Goal: Information Seeking & Learning: Understand process/instructions

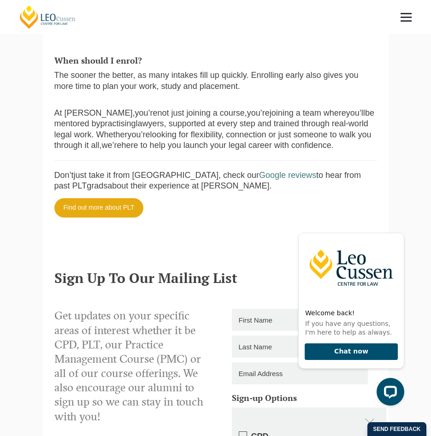
scroll to position [829, 0]
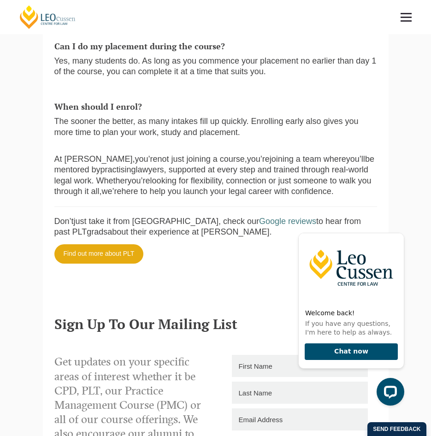
click at [409, 18] on link at bounding box center [406, 17] width 34 height 34
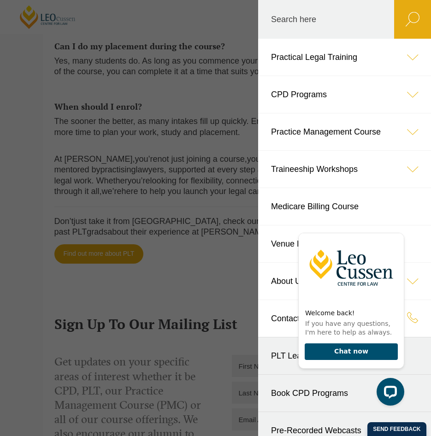
click at [360, 17] on label "Search here" at bounding box center [326, 19] width 136 height 39
click at [360, 17] on input "Search here" at bounding box center [326, 19] width 136 height 39
type input "placement"
click at [394, 0] on button "submit" at bounding box center [412, 19] width 37 height 39
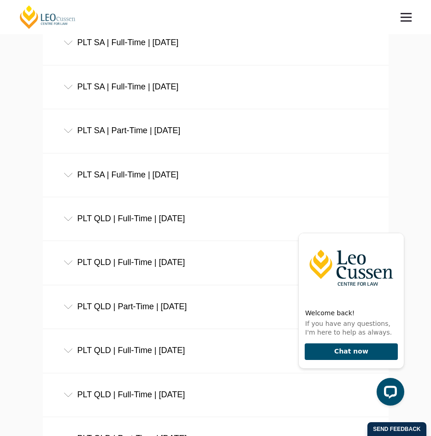
scroll to position [3132, 0]
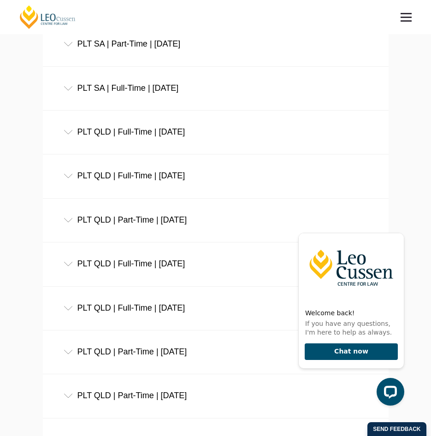
click at [70, 91] on icon at bounding box center [68, 88] width 9 height 5
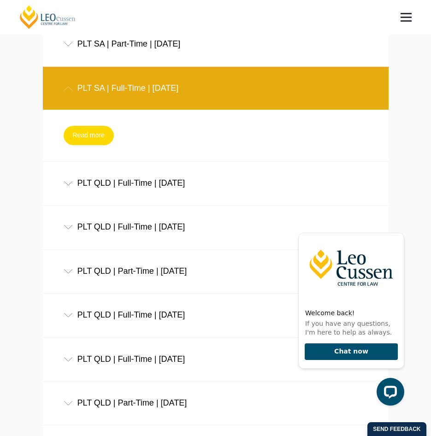
click at [95, 134] on link "Read more" at bounding box center [89, 135] width 50 height 19
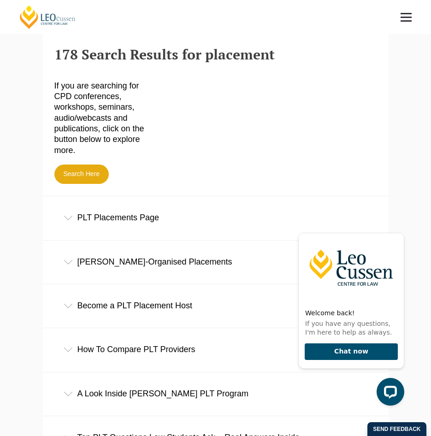
scroll to position [285, 0]
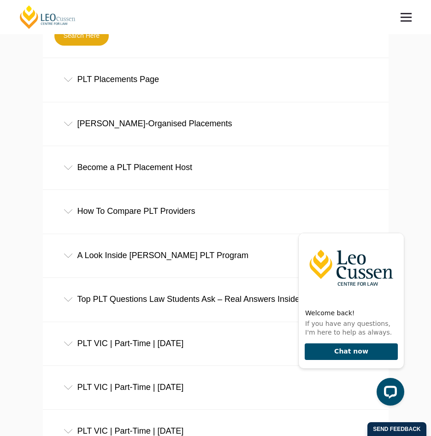
click at [86, 92] on div "PLT Placements Page" at bounding box center [215, 79] width 345 height 43
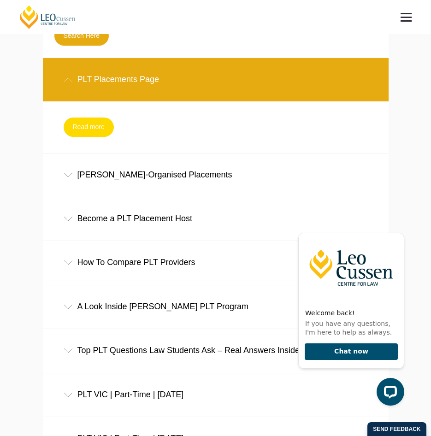
click at [94, 130] on link "Read more" at bounding box center [89, 126] width 50 height 19
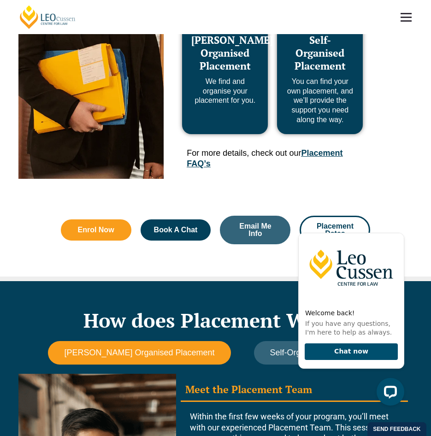
scroll to position [553, 0]
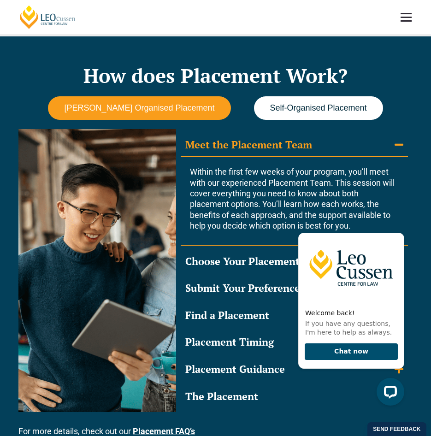
click at [317, 111] on span "Self-Organised Placement" at bounding box center [318, 108] width 97 height 10
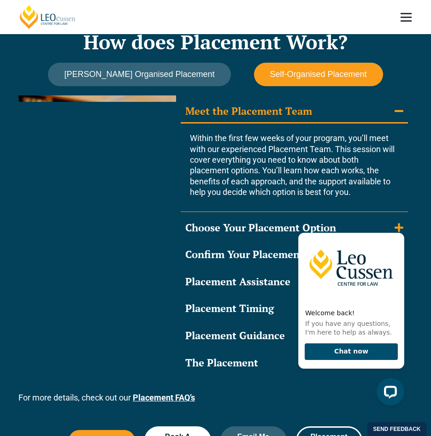
scroll to position [875, 0]
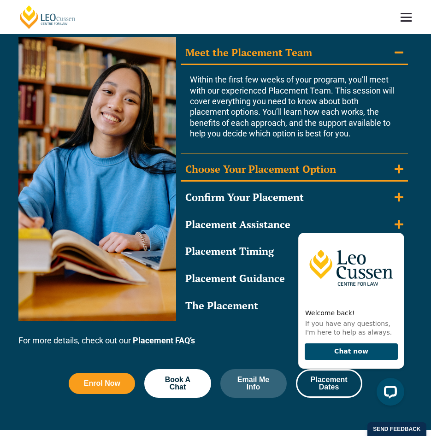
click at [313, 165] on div "Choose Your Placement Option" at bounding box center [260, 169] width 151 height 13
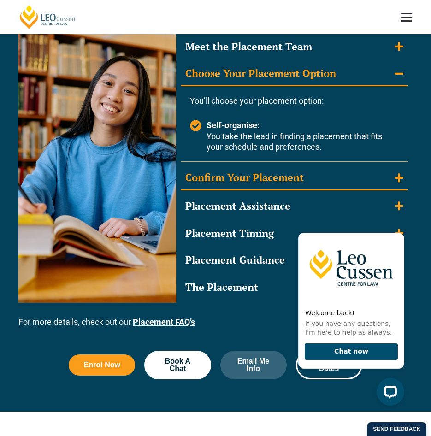
scroll to position [921, 0]
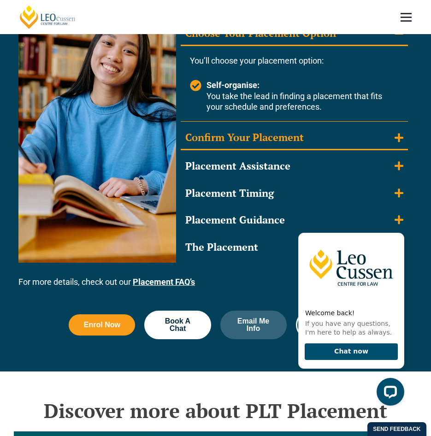
click at [328, 141] on summary "Confirm Your Placement" at bounding box center [294, 138] width 227 height 24
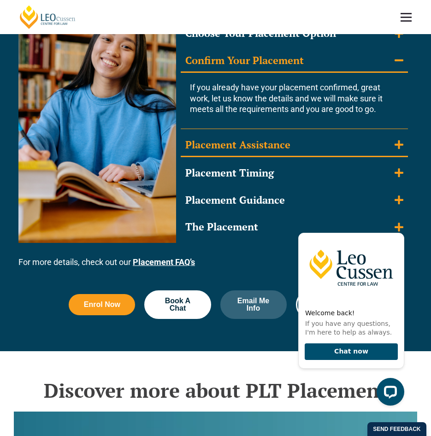
click at [394, 142] on icon "Accordion. Open links with Enter or Space, close with Escape, and navigate with…" at bounding box center [398, 145] width 9 height 10
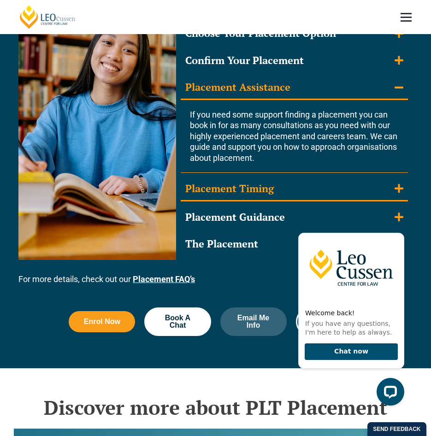
click at [308, 187] on summary "Placement Timing" at bounding box center [294, 189] width 227 height 24
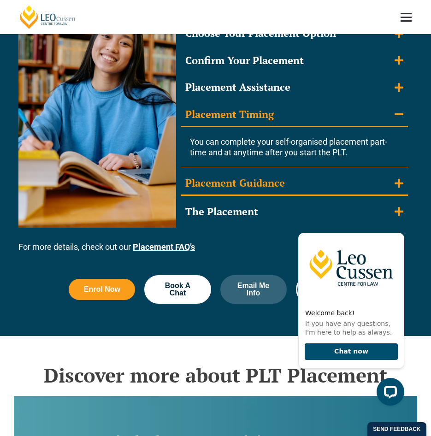
click at [293, 181] on summary "Placement Guidance" at bounding box center [294, 184] width 227 height 24
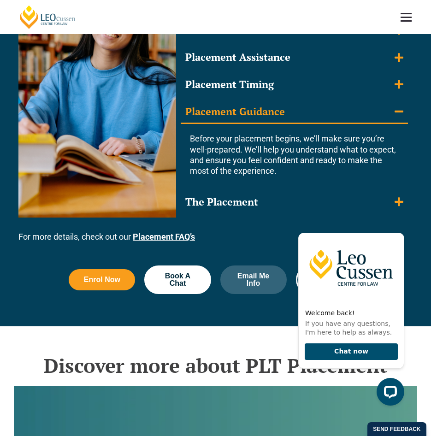
scroll to position [967, 0]
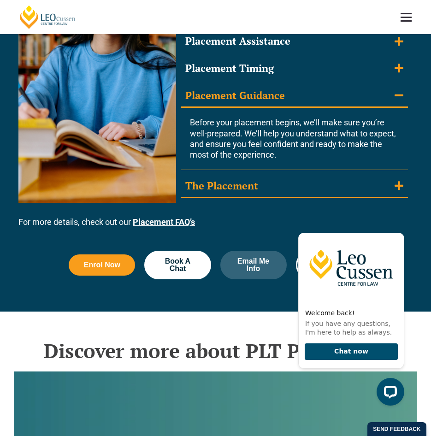
click at [285, 187] on summary "The Placement" at bounding box center [294, 187] width 227 height 24
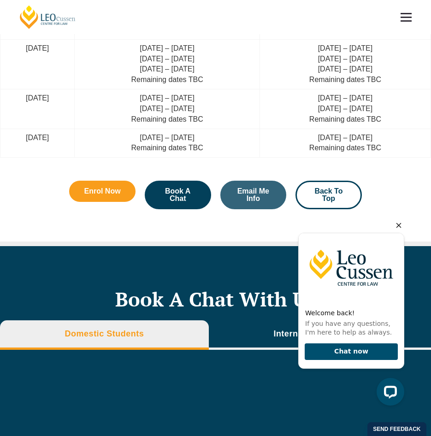
scroll to position [2717, 0]
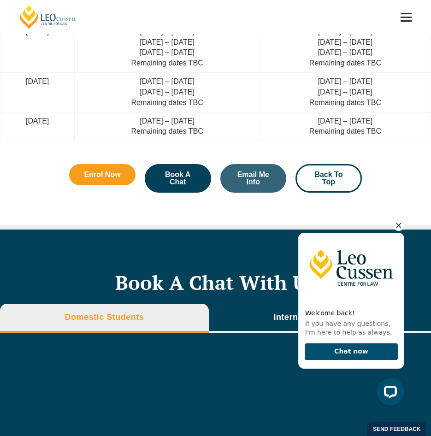
click at [398, 225] on icon "Hide greeting" at bounding box center [398, 225] width 5 height 5
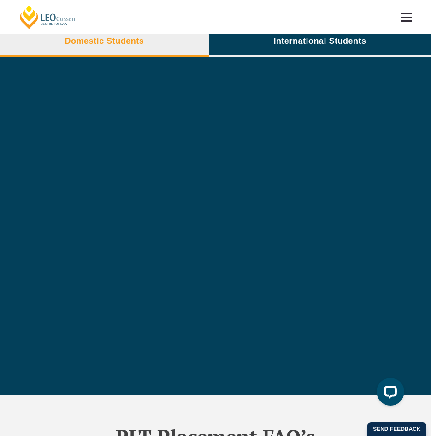
scroll to position [2994, 0]
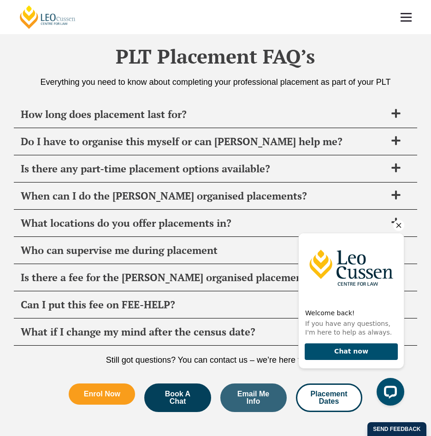
scroll to position [3267, 0]
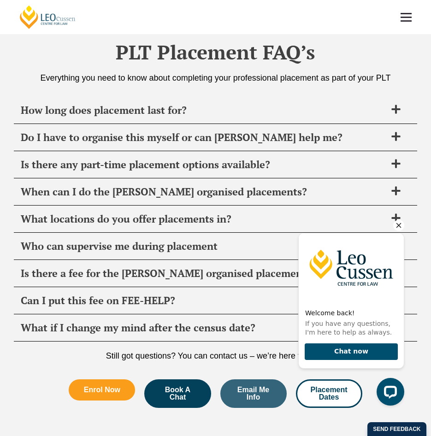
click at [399, 227] on icon "Hide greeting" at bounding box center [398, 225] width 11 height 11
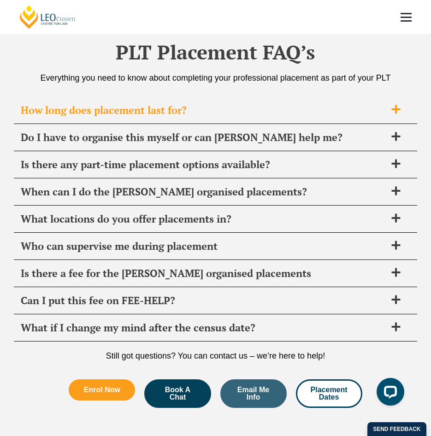
click at [395, 105] on icon at bounding box center [395, 109] width 9 height 9
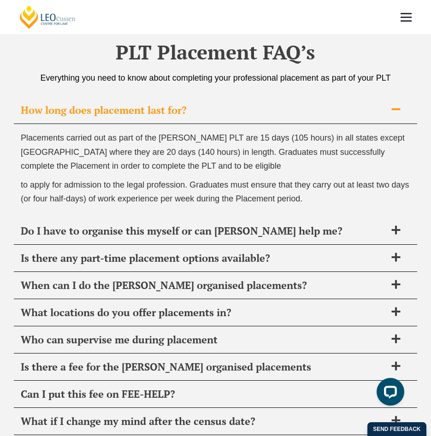
scroll to position [3313, 0]
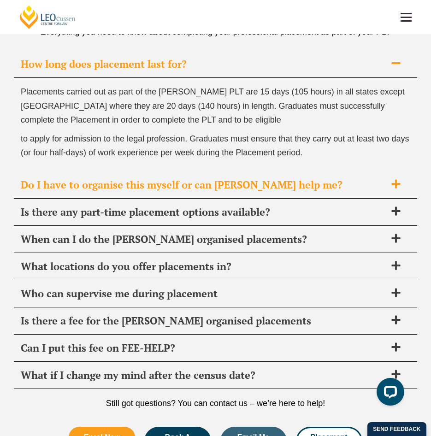
click at [401, 181] on div "Do I have to organise this myself or can Leo Cussen help me?" at bounding box center [215, 184] width 403 height 27
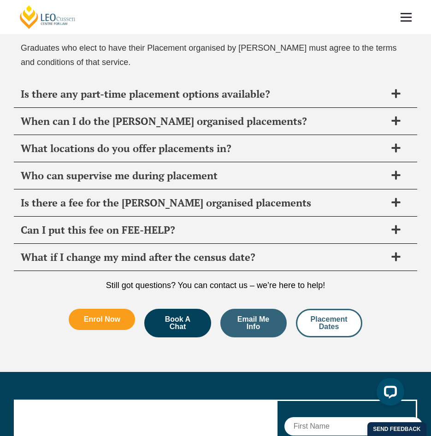
scroll to position [3497, 0]
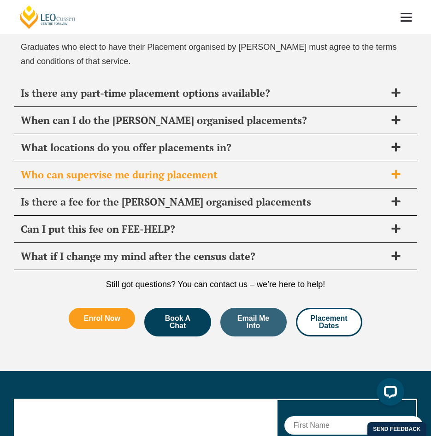
click at [290, 161] on div "Who can supervise me during placement" at bounding box center [215, 174] width 403 height 27
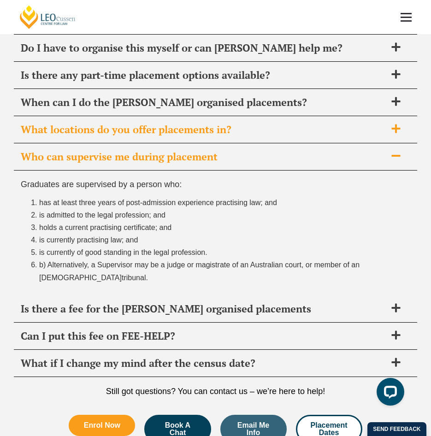
scroll to position [3328, 0]
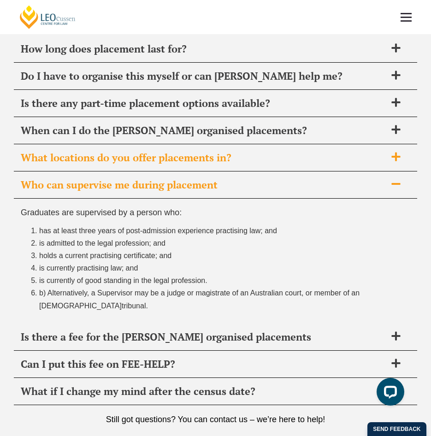
click at [300, 151] on span "What locations do you offer placements in?" at bounding box center [203, 157] width 365 height 13
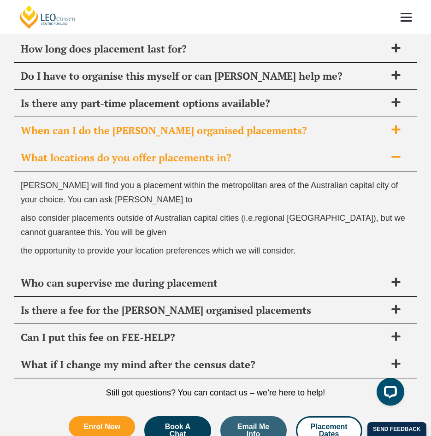
click at [400, 124] on span at bounding box center [395, 130] width 19 height 12
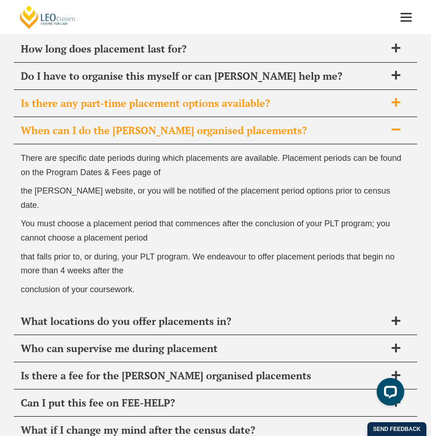
click at [397, 98] on span at bounding box center [395, 103] width 19 height 12
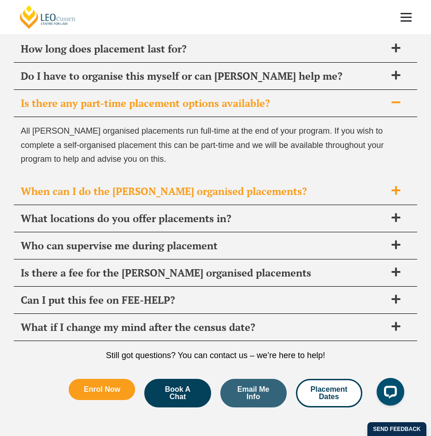
click at [395, 186] on icon at bounding box center [395, 190] width 9 height 9
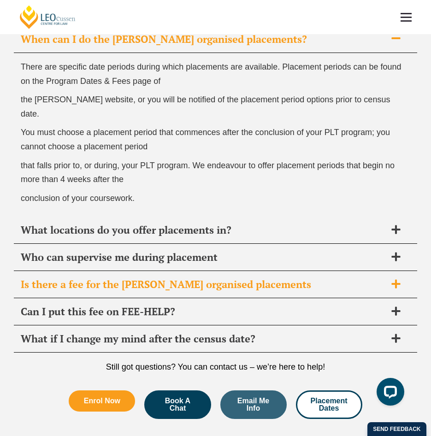
scroll to position [3420, 0]
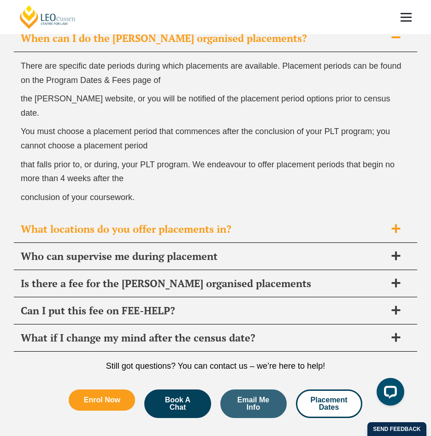
click at [399, 223] on icon at bounding box center [396, 228] width 10 height 10
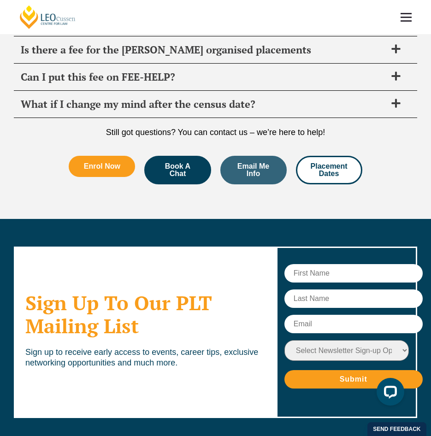
scroll to position [3604, 0]
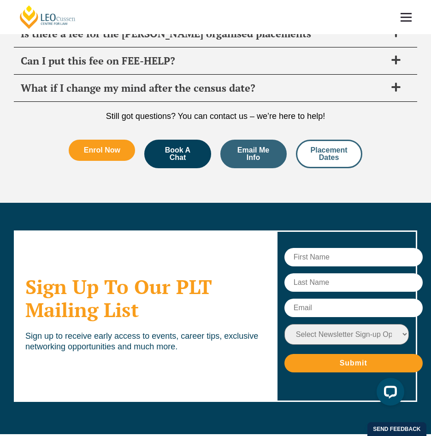
click at [340, 146] on span "Placement Dates" at bounding box center [328, 153] width 41 height 15
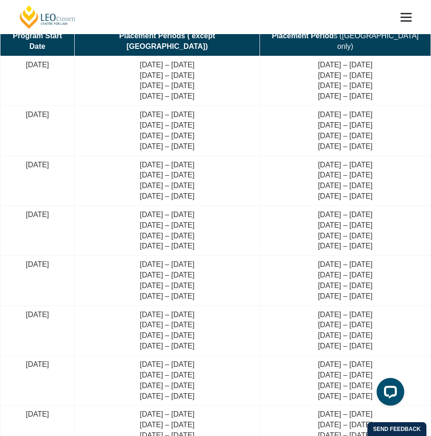
scroll to position [1984, 0]
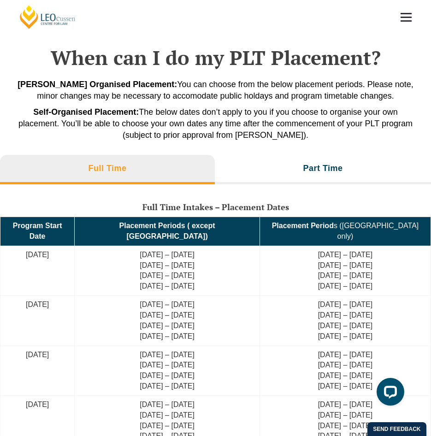
click at [402, 23] on link at bounding box center [406, 17] width 34 height 34
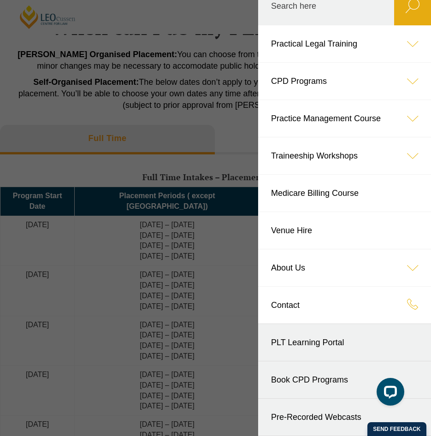
scroll to position [2030, 0]
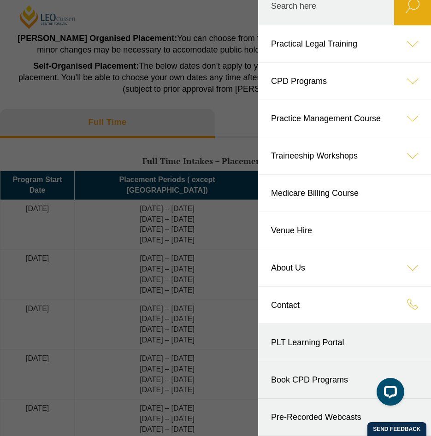
click at [323, 340] on link "PLT Learning Portal" at bounding box center [344, 342] width 173 height 37
click at [205, 34] on header "Leo Cussen Centre for Law Search here Practical Legal Training Our Practical Le…" at bounding box center [215, 17] width 431 height 34
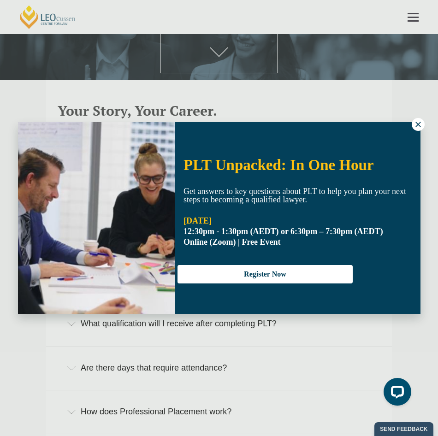
click at [415, 123] on icon at bounding box center [418, 124] width 8 height 8
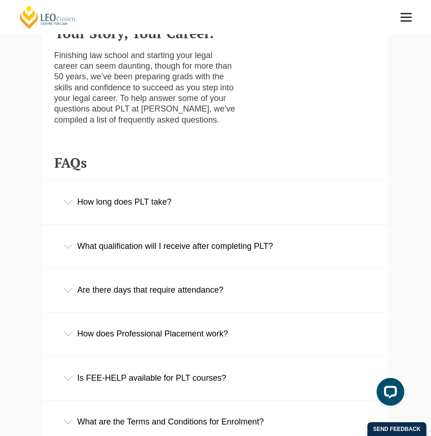
scroll to position [184, 0]
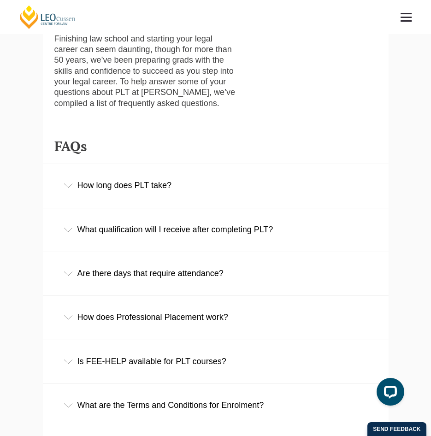
click at [179, 187] on div "How long does PLT take?" at bounding box center [215, 185] width 345 height 43
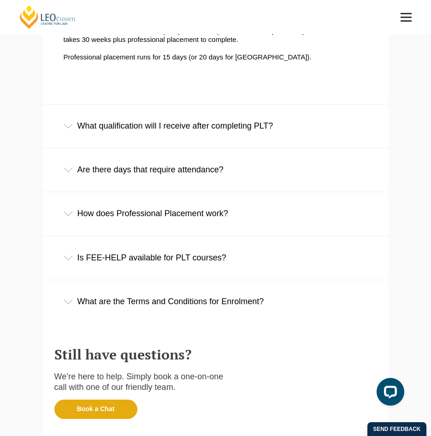
scroll to position [415, 0]
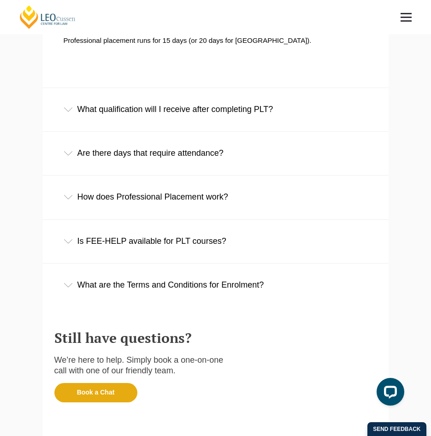
click at [79, 113] on div "What qualification will I receive after completing PLT?" at bounding box center [215, 109] width 345 height 43
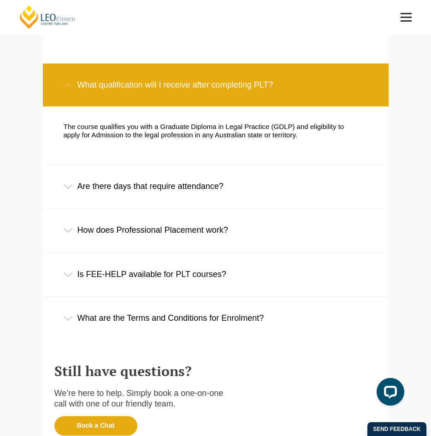
scroll to position [461, 0]
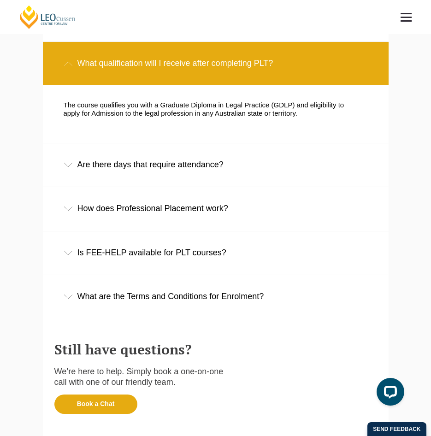
click at [159, 169] on div "Are there days that require attendance?" at bounding box center [215, 164] width 345 height 43
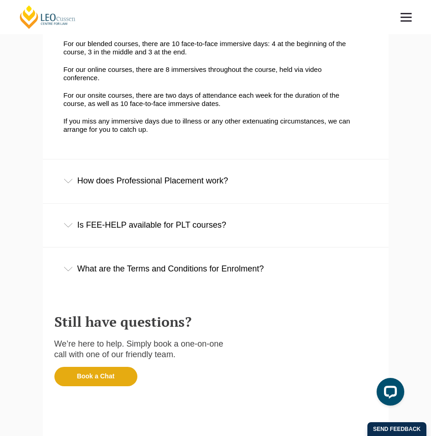
scroll to position [645, 0]
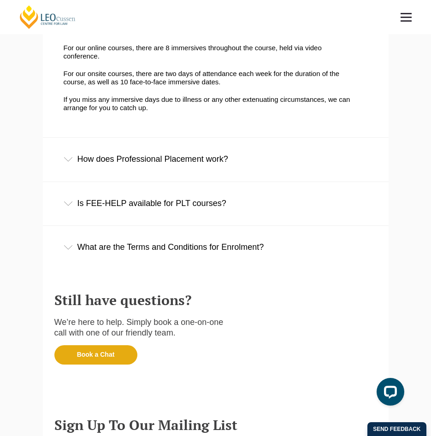
click at [139, 162] on div "How does Professional Placement work?" at bounding box center [215, 159] width 345 height 43
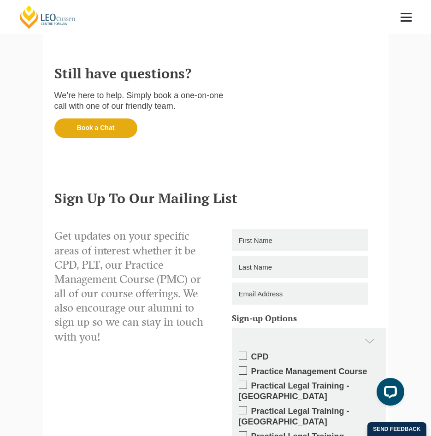
scroll to position [967, 0]
